Goal: Task Accomplishment & Management: Manage account settings

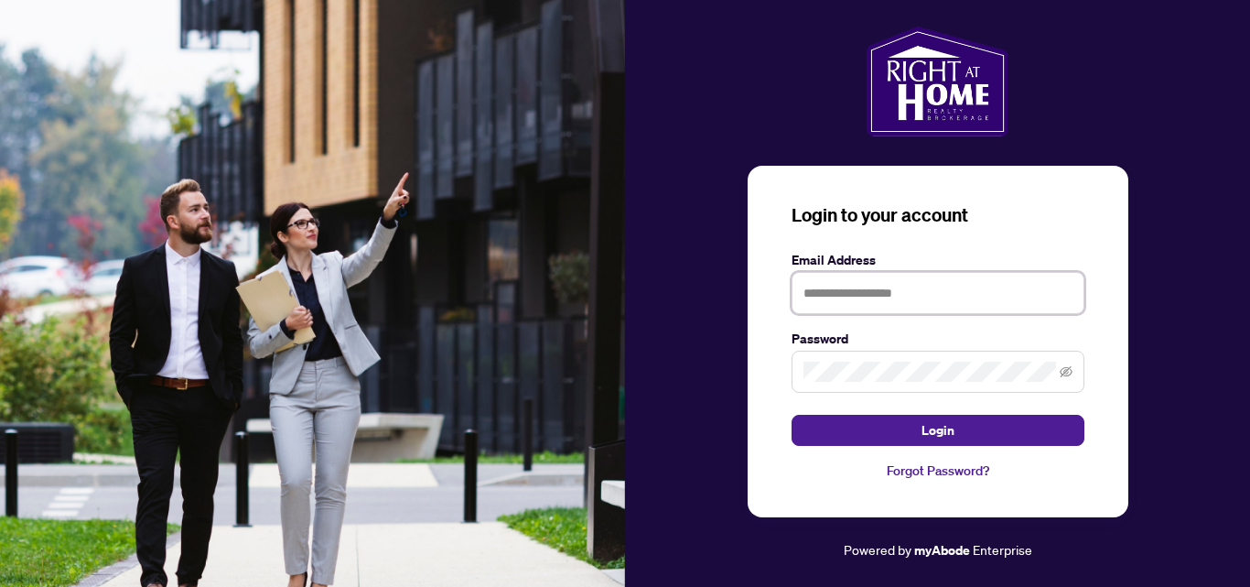
click at [855, 302] on input "text" at bounding box center [938, 293] width 293 height 42
type input "**********"
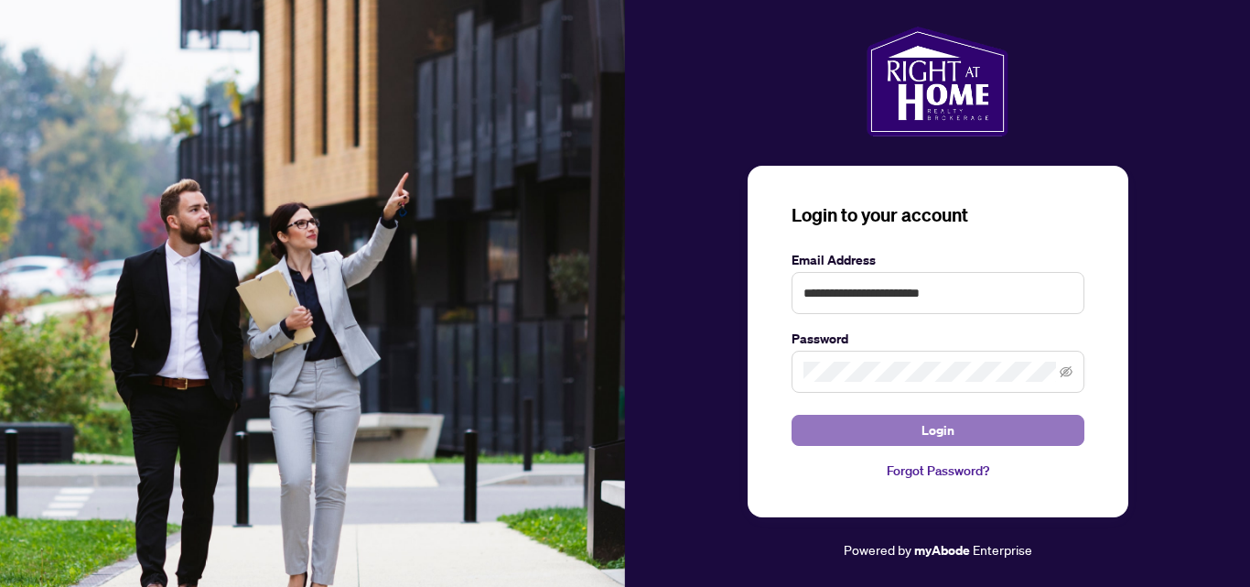
click at [955, 436] on button "Login" at bounding box center [938, 430] width 293 height 31
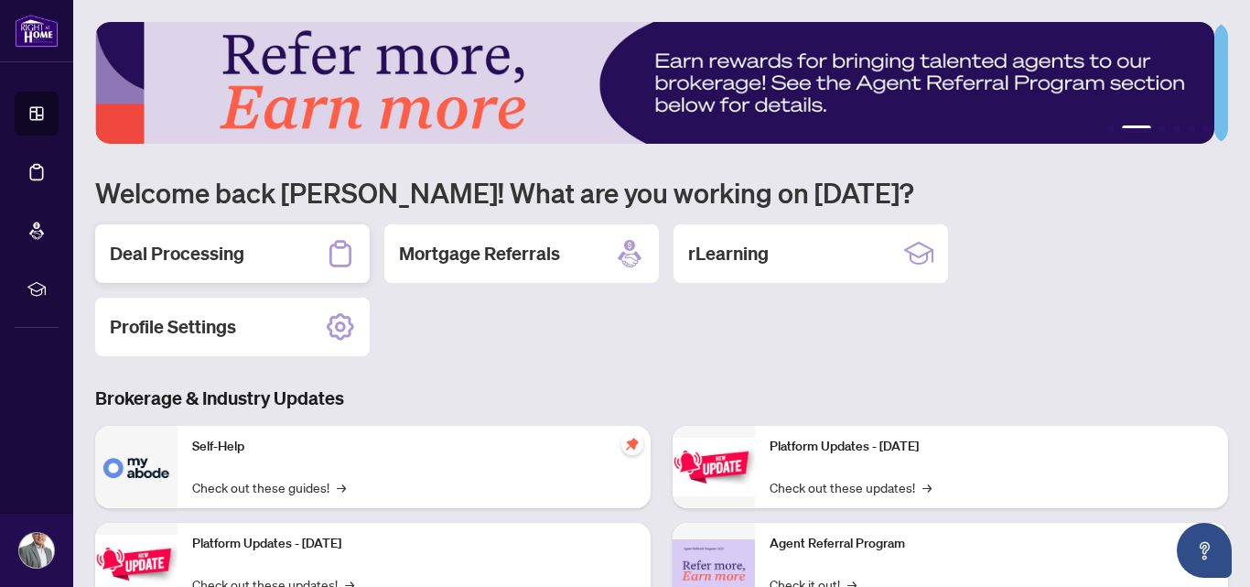
click at [211, 255] on h2 "Deal Processing" at bounding box center [177, 254] width 135 height 26
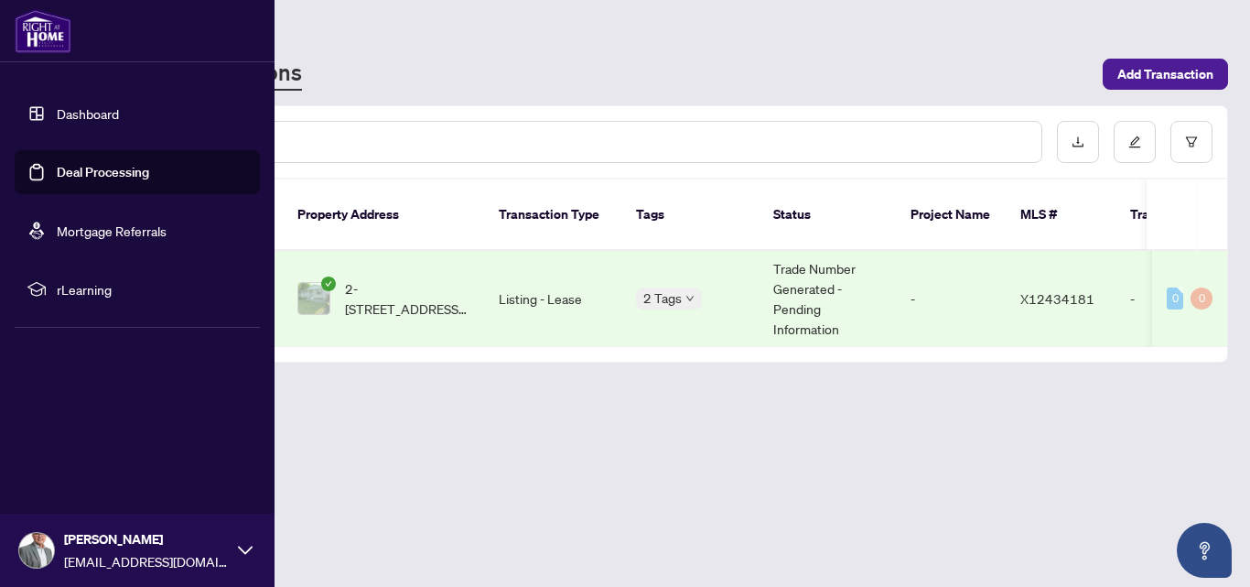
click at [82, 112] on link "Dashboard" at bounding box center [88, 113] width 62 height 16
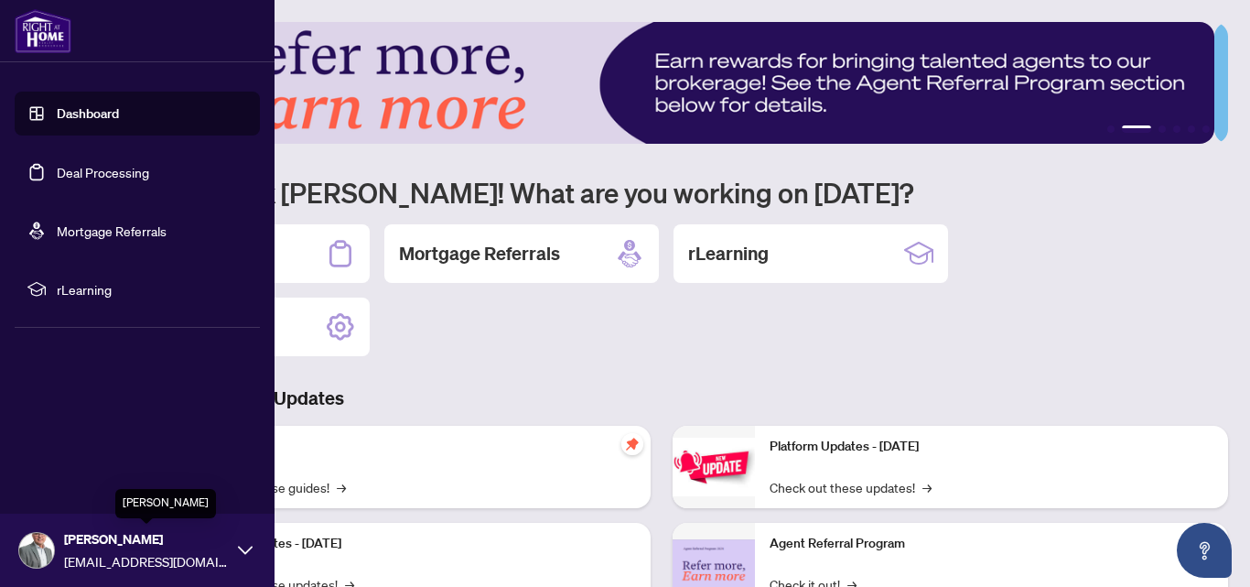
click at [116, 548] on span "[PERSON_NAME]" at bounding box center [146, 539] width 165 height 20
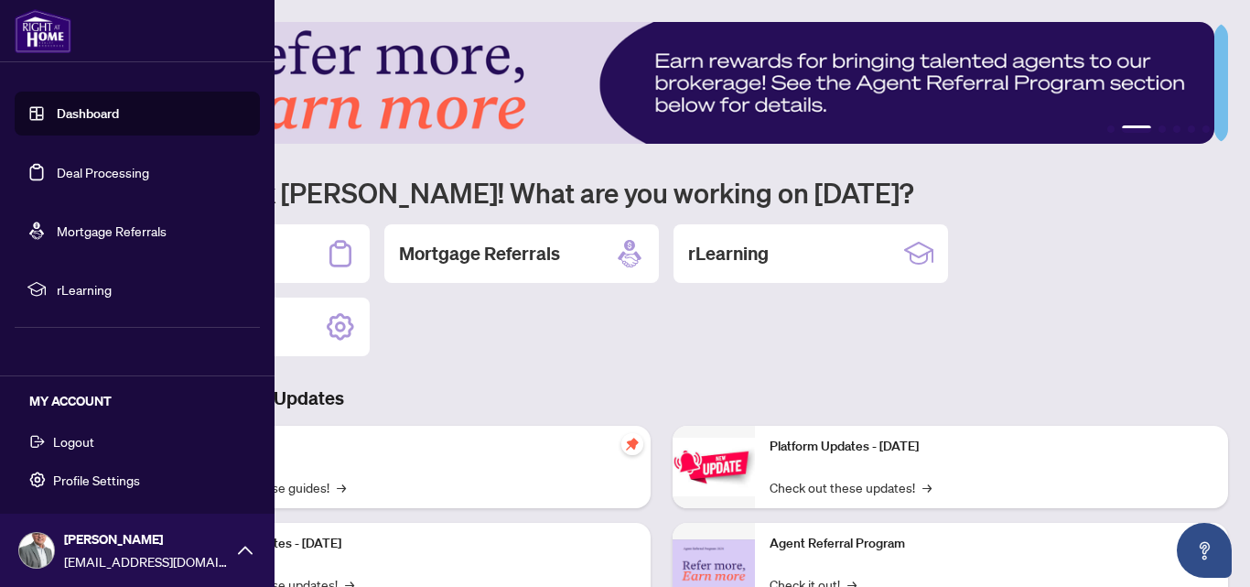
click at [64, 441] on span "Logout" at bounding box center [73, 440] width 41 height 29
